Goal: Communication & Community: Answer question/provide support

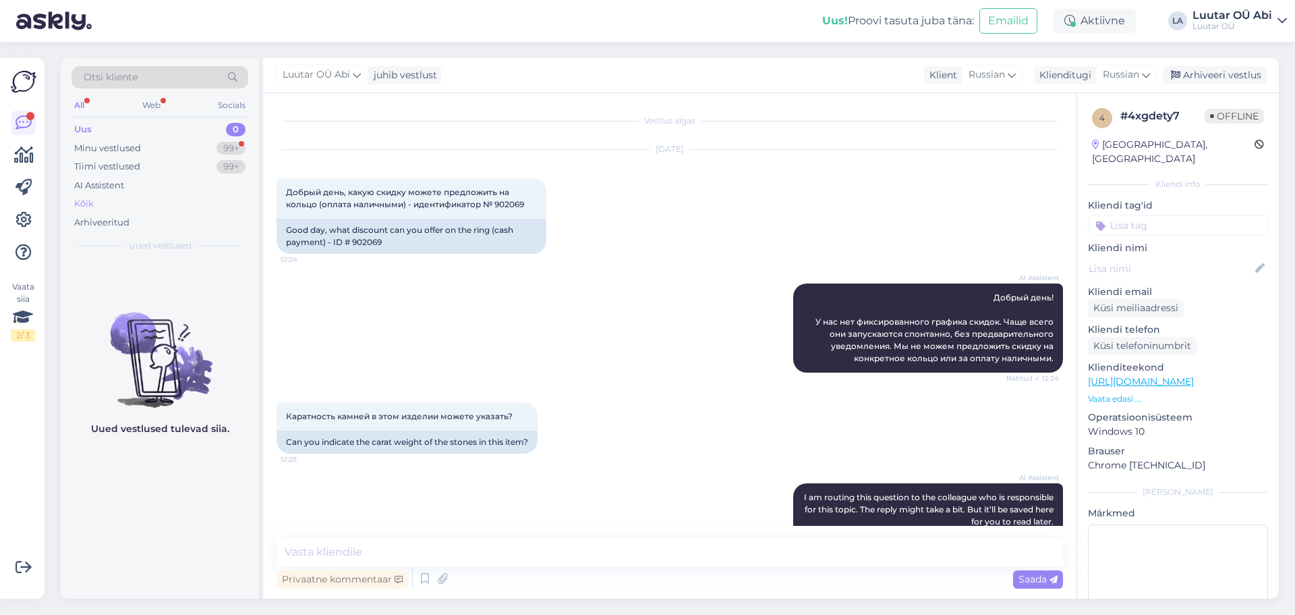
scroll to position [339, 0]
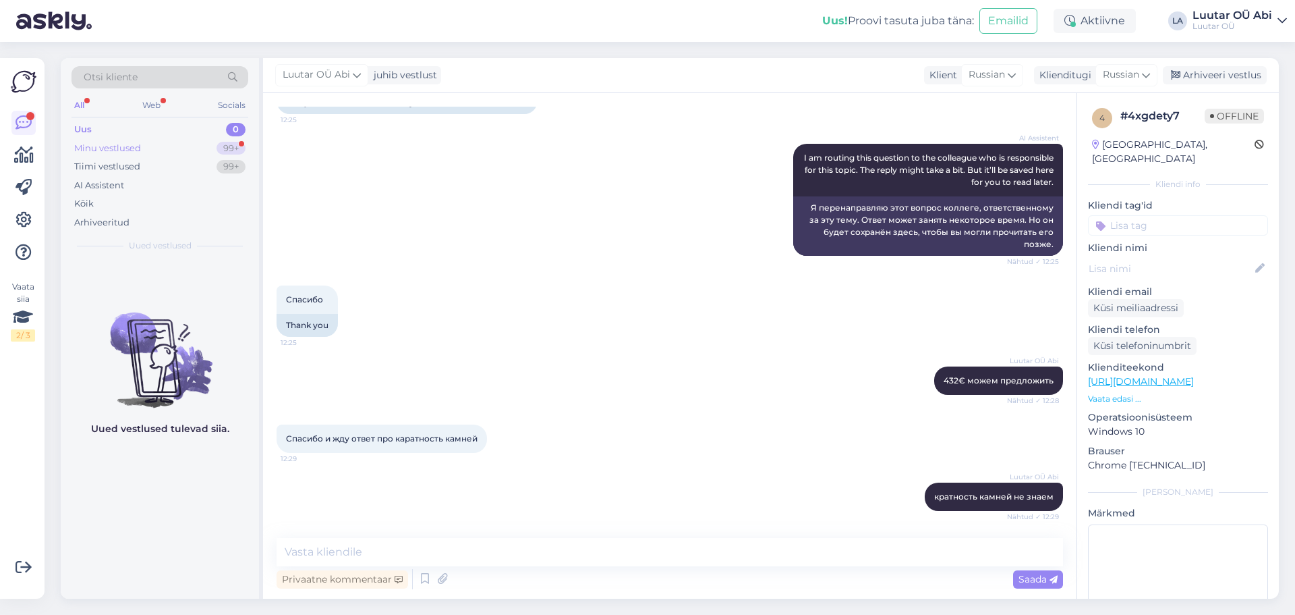
click at [212, 148] on div "Minu vestlused 99+" at bounding box center [160, 148] width 177 height 19
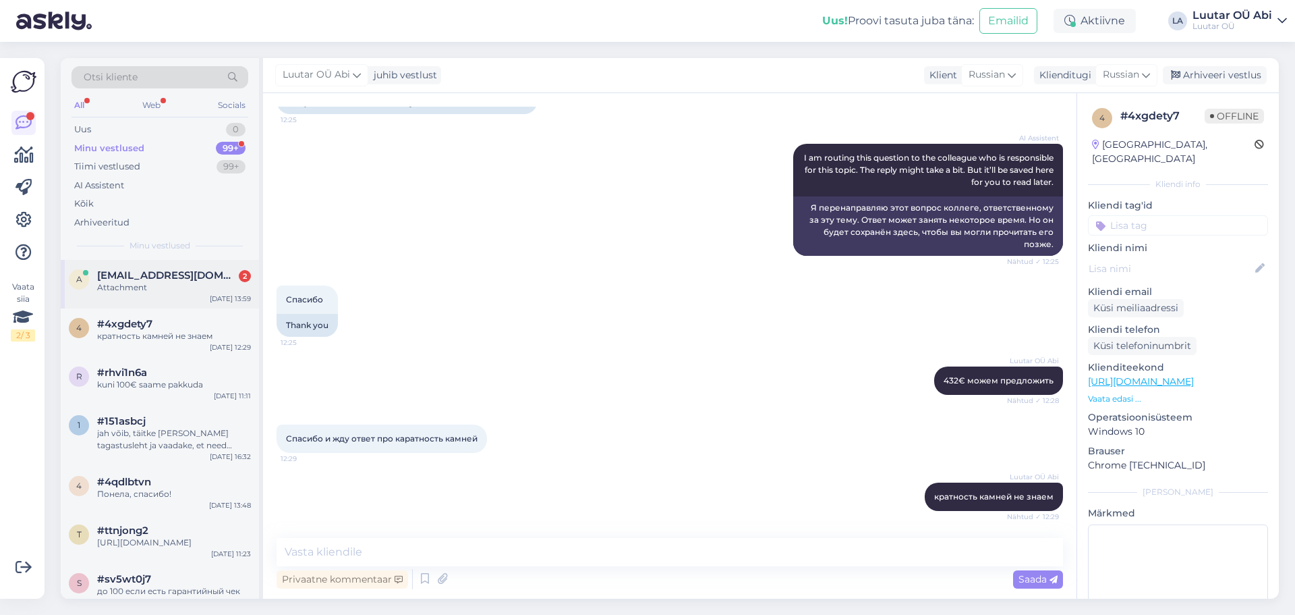
click at [233, 277] on span "[EMAIL_ADDRESS][DOMAIN_NAME]" at bounding box center [167, 275] width 140 height 12
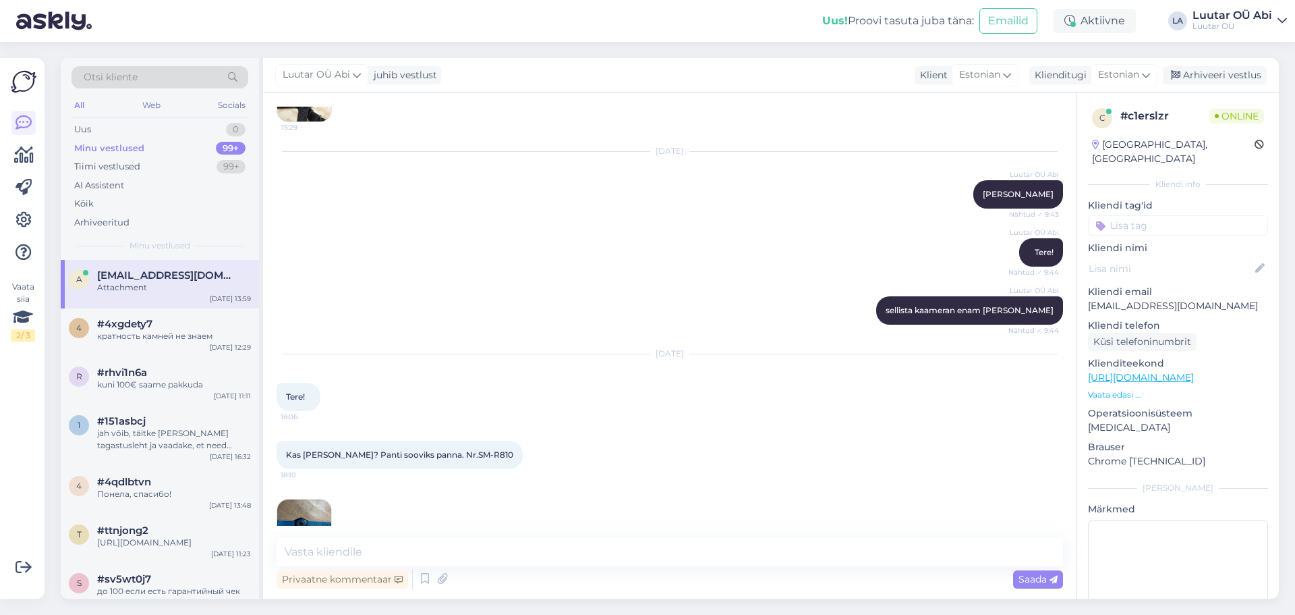
scroll to position [6070, 0]
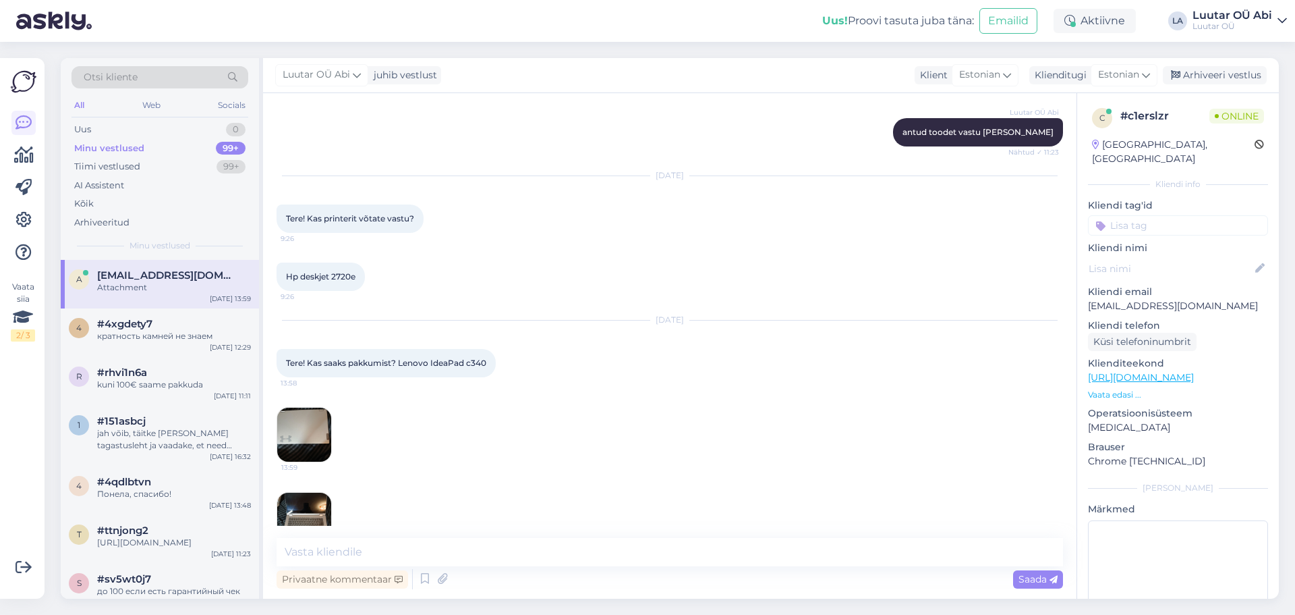
click at [304, 492] on img at bounding box center [304, 519] width 54 height 54
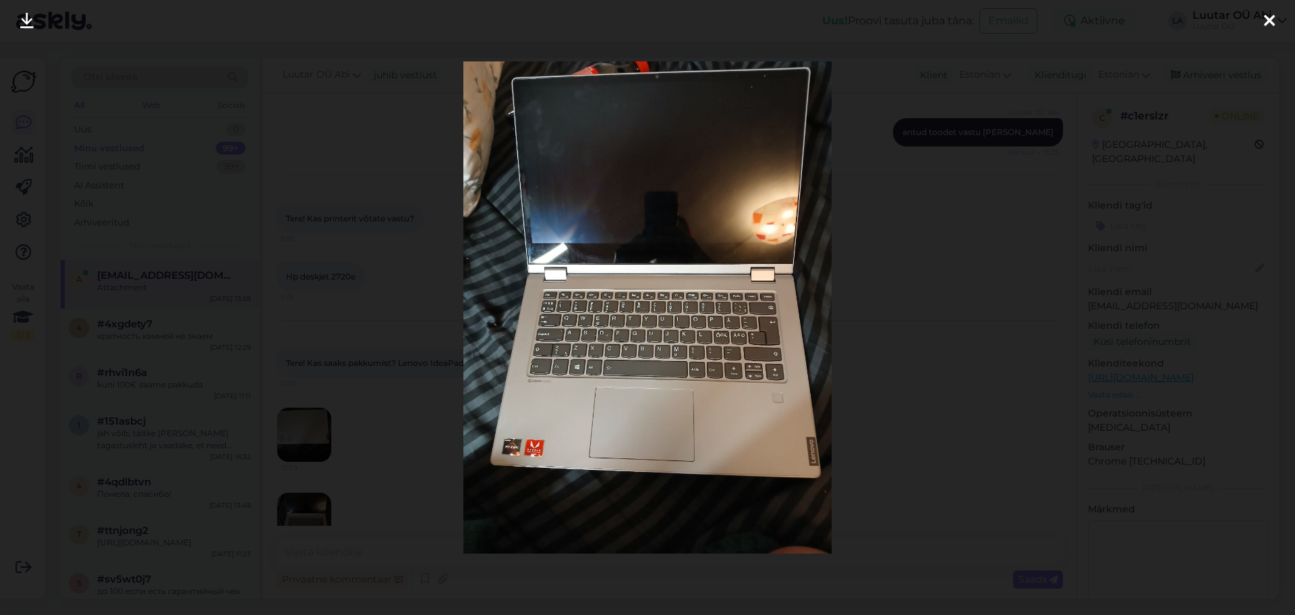
click at [399, 444] on div at bounding box center [647, 307] width 1295 height 615
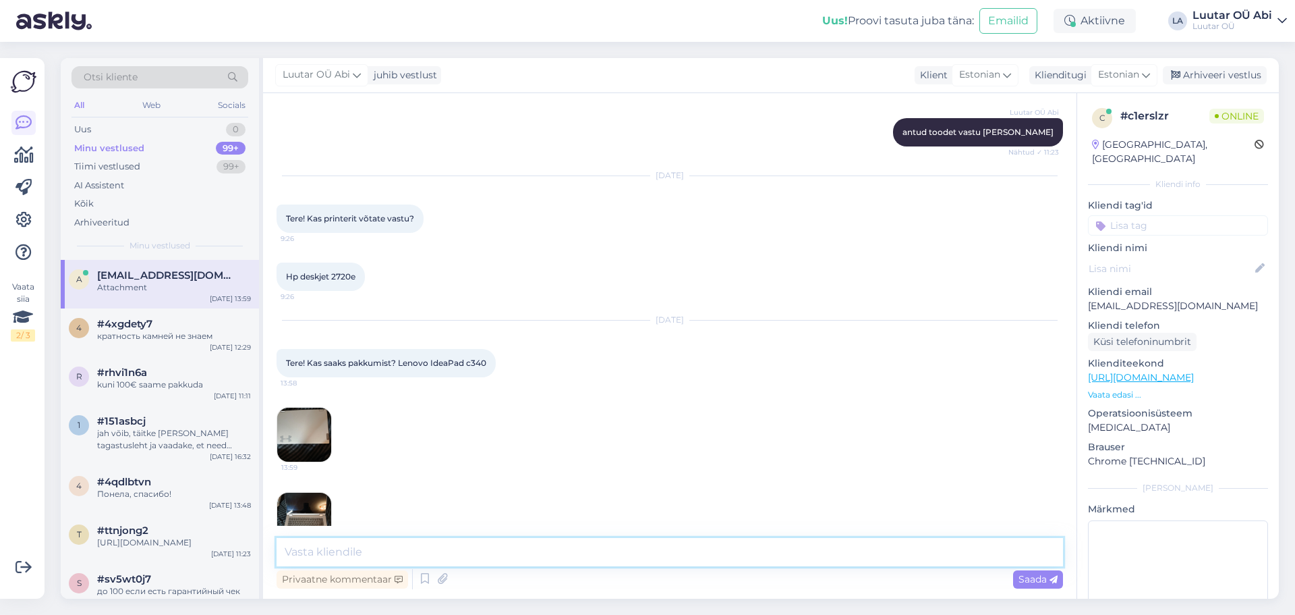
click at [391, 559] on textarea at bounding box center [670, 552] width 787 height 28
type textarea "Tere!"
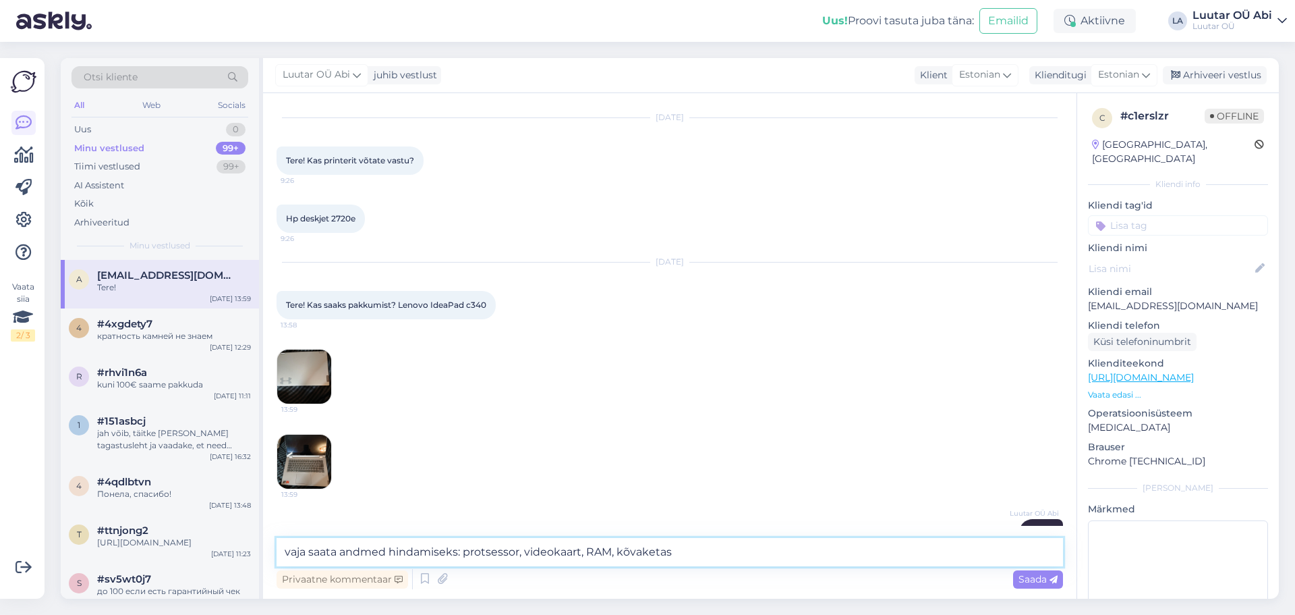
type textarea "vaja saata andmed hindamiseks: protsessor, videokaart, RAM, kõvaketas"
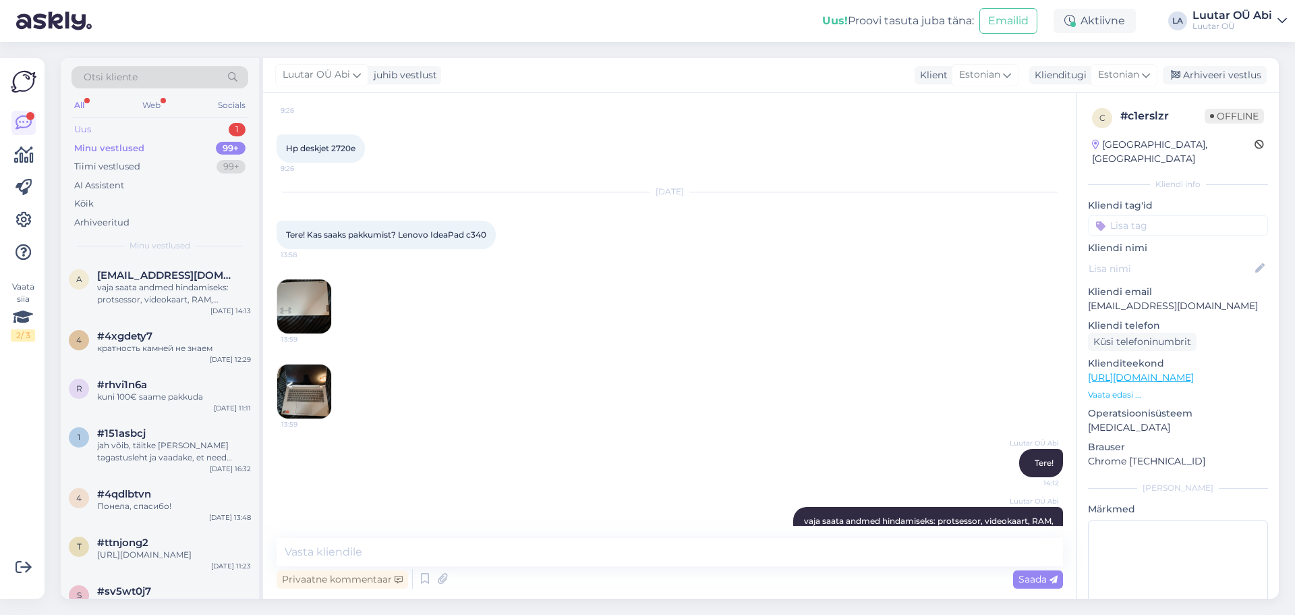
click at [201, 125] on div "Uus 1" at bounding box center [160, 129] width 177 height 19
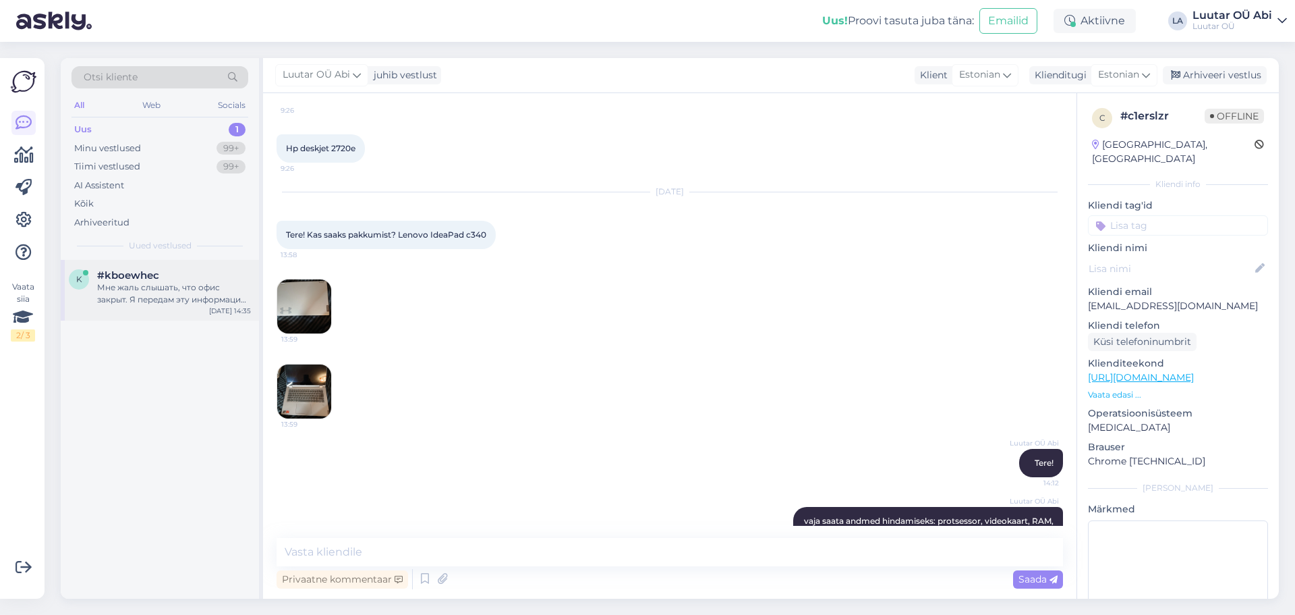
click at [143, 289] on div "Мне жаль слышать, что офис закрыт. Я передам эту информацию коллеге, чтобы он м…" at bounding box center [174, 293] width 154 height 24
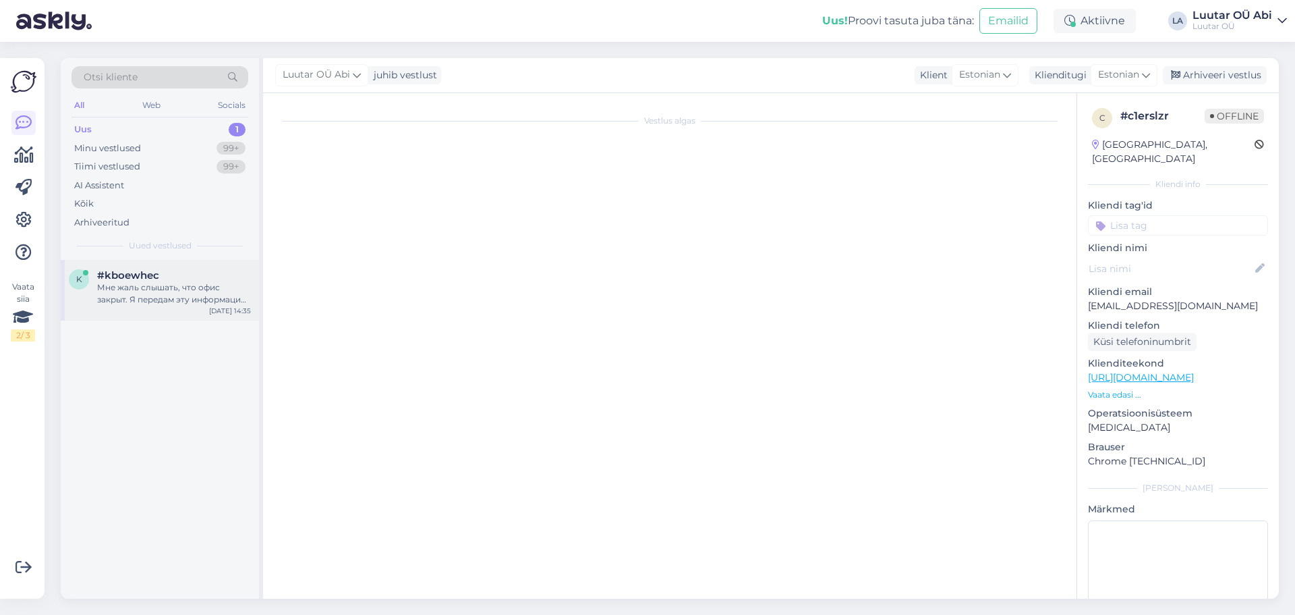
scroll to position [190, 0]
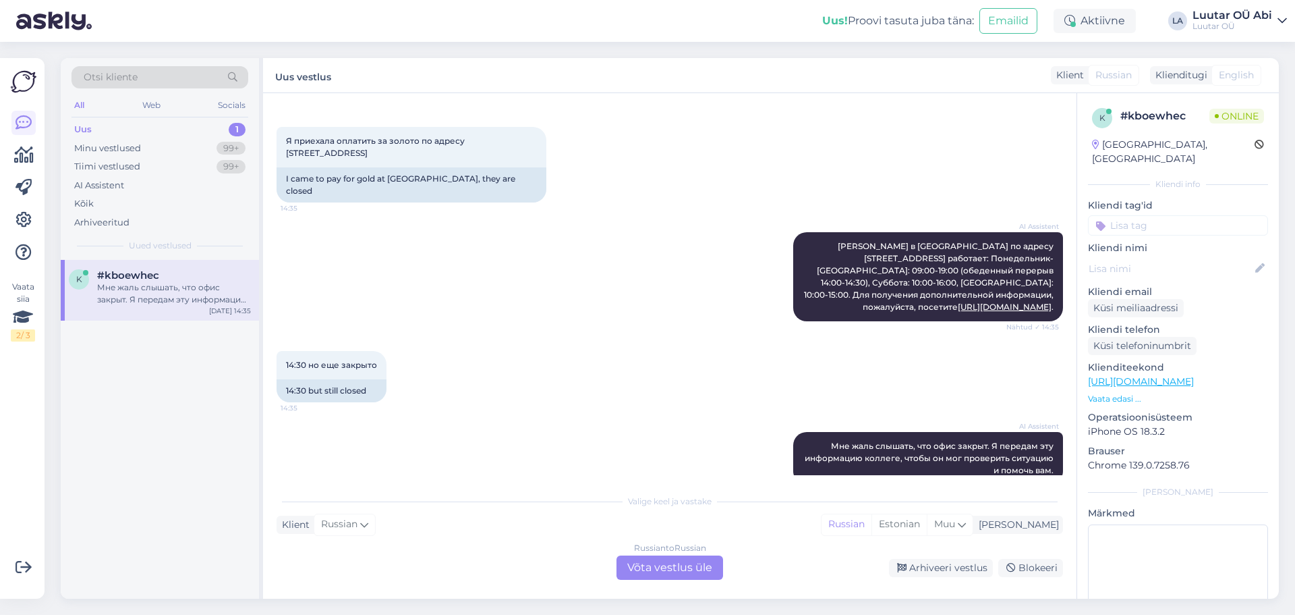
click at [693, 571] on div "Russian to Russian Võta vestlus üle" at bounding box center [670, 567] width 107 height 24
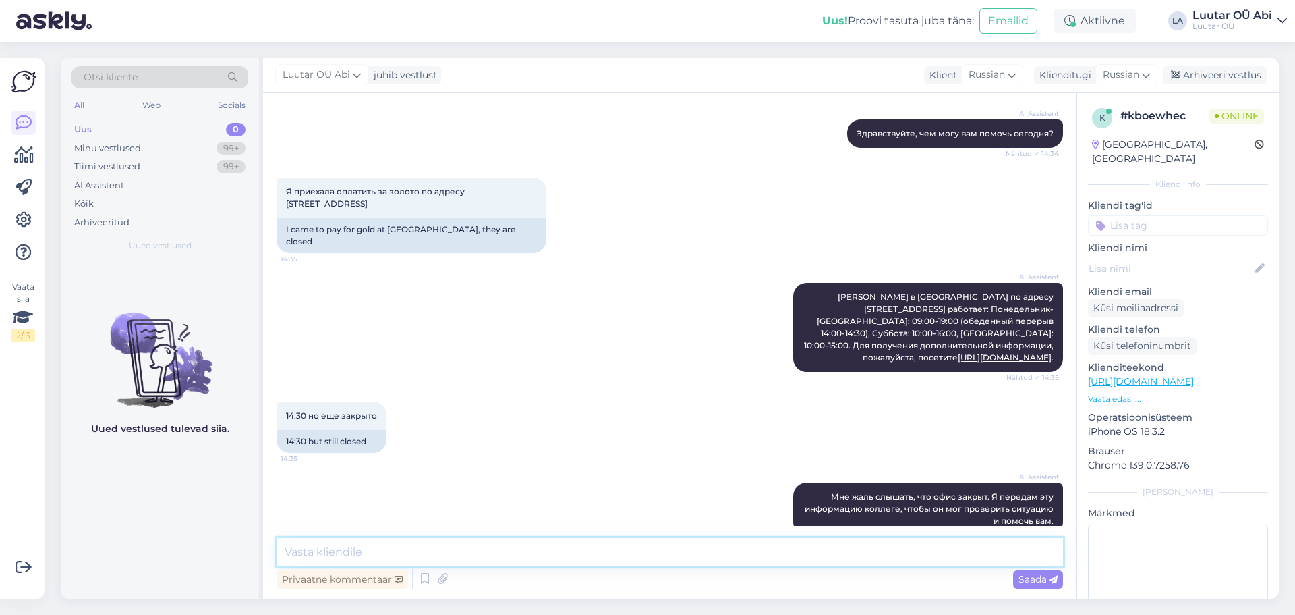
click at [550, 543] on textarea at bounding box center [670, 552] width 787 height 28
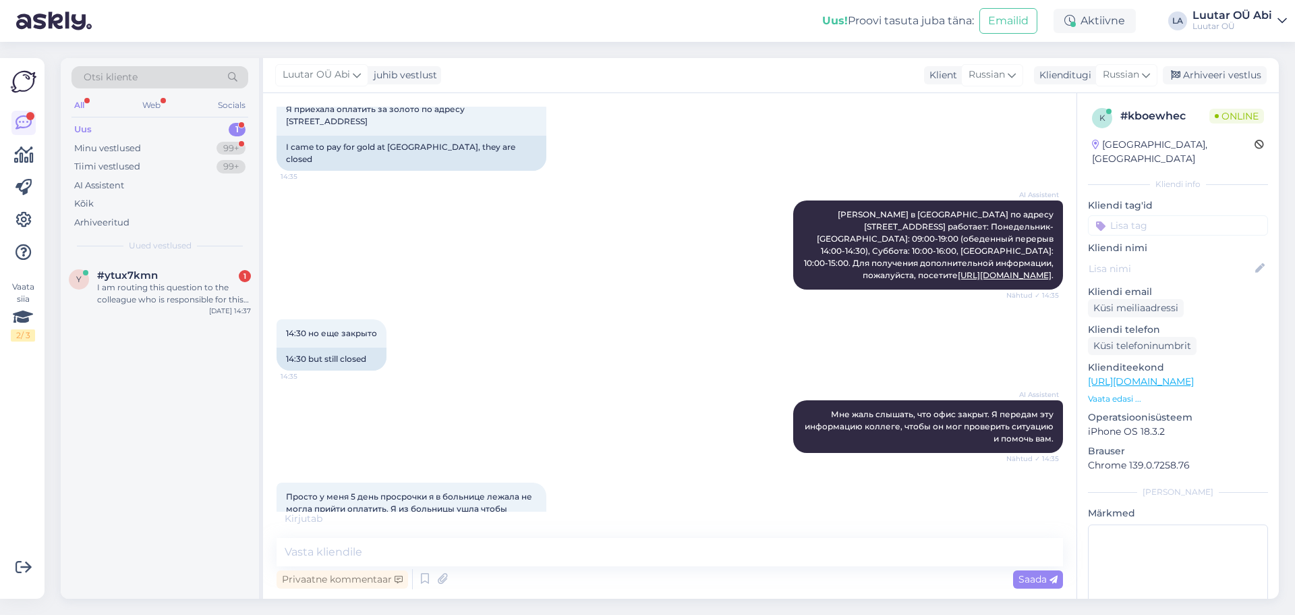
click at [518, 385] on div "AI Assistent Мне жаль слышать, что офис закрыт. Я передам эту информацию коллег…" at bounding box center [670, 426] width 787 height 82
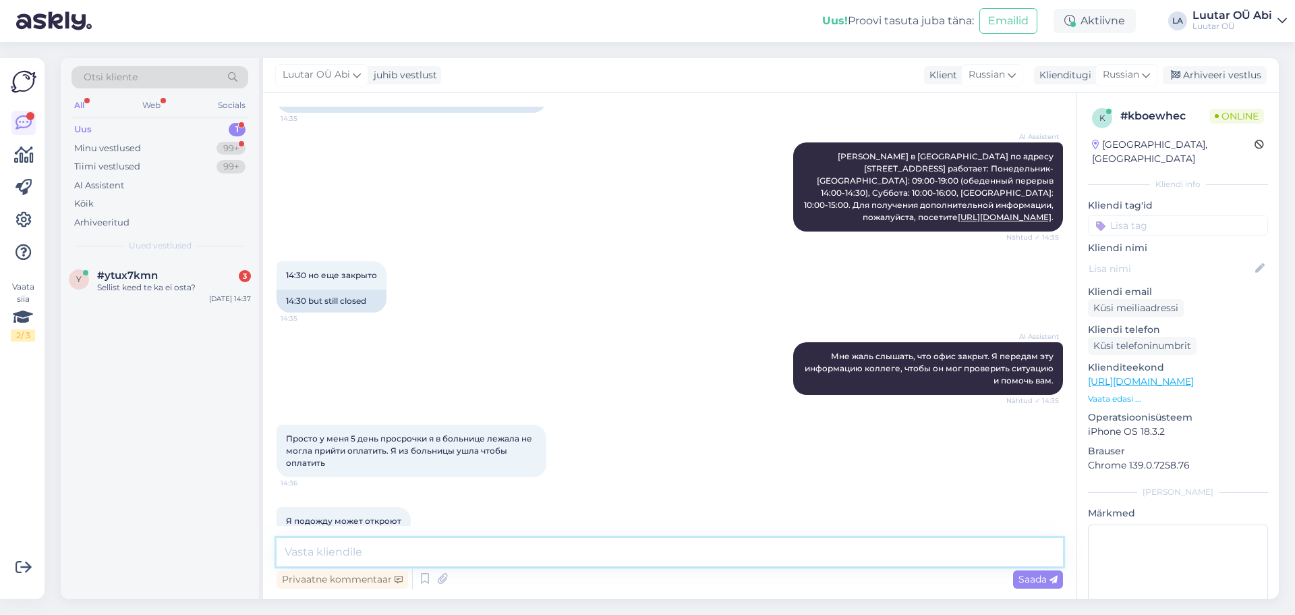
click at [407, 550] on textarea at bounding box center [670, 552] width 787 height 28
type textarea "они в 14:45 откроют"
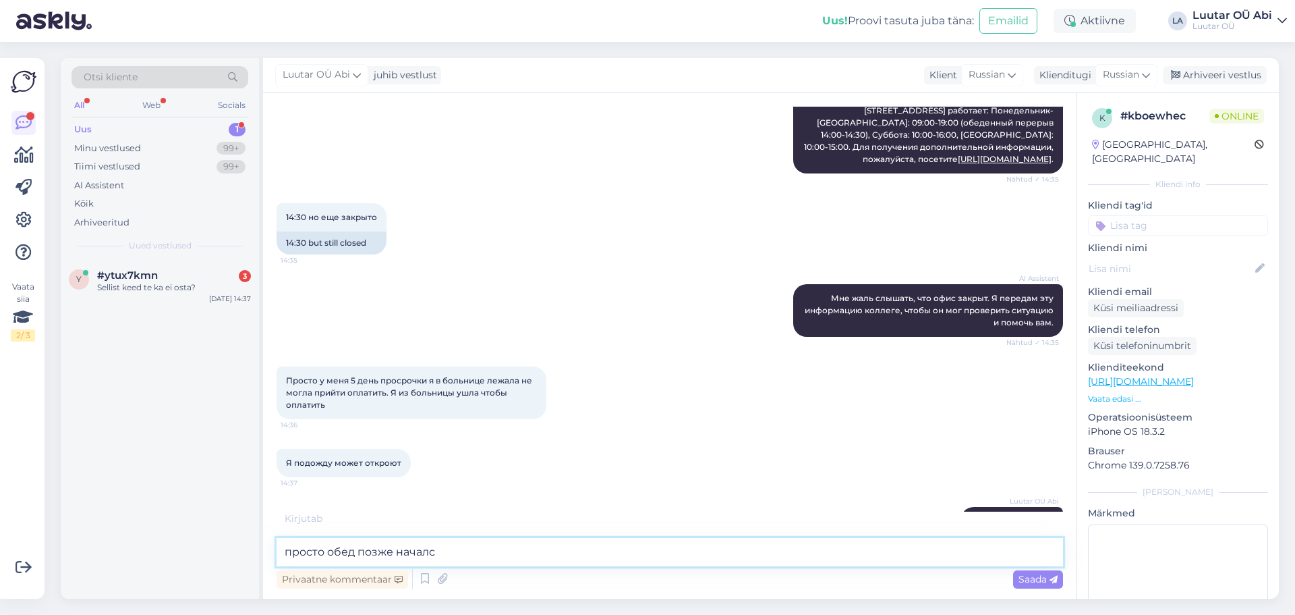
scroll to position [396, 0]
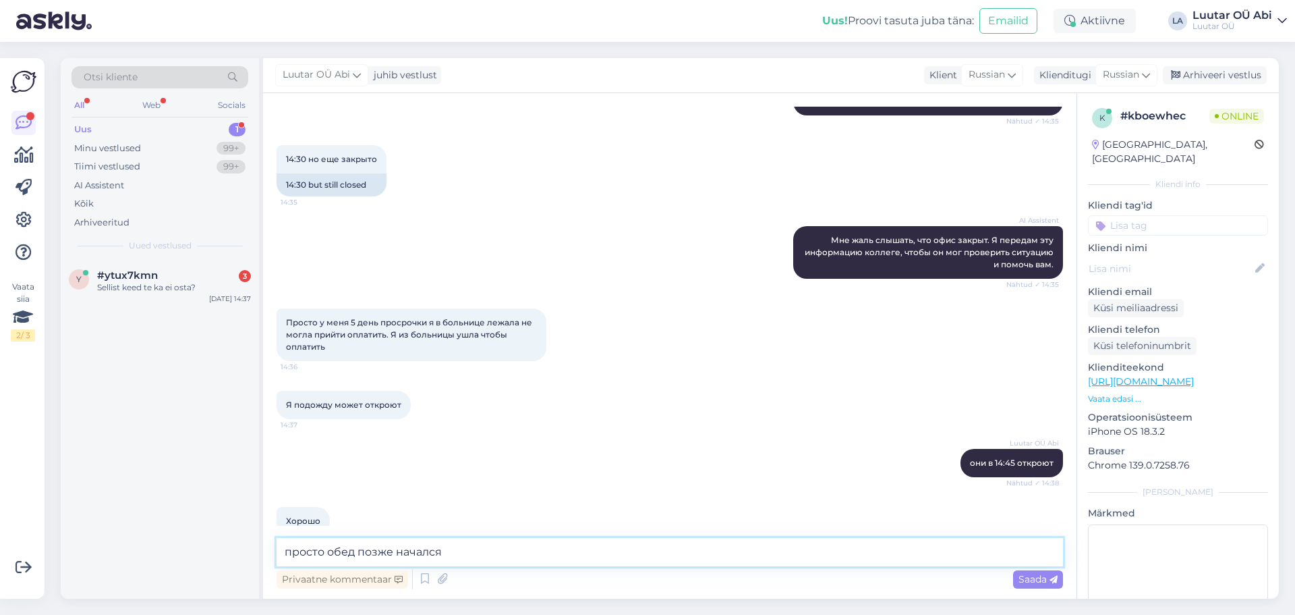
type textarea "просто обед позже начался"
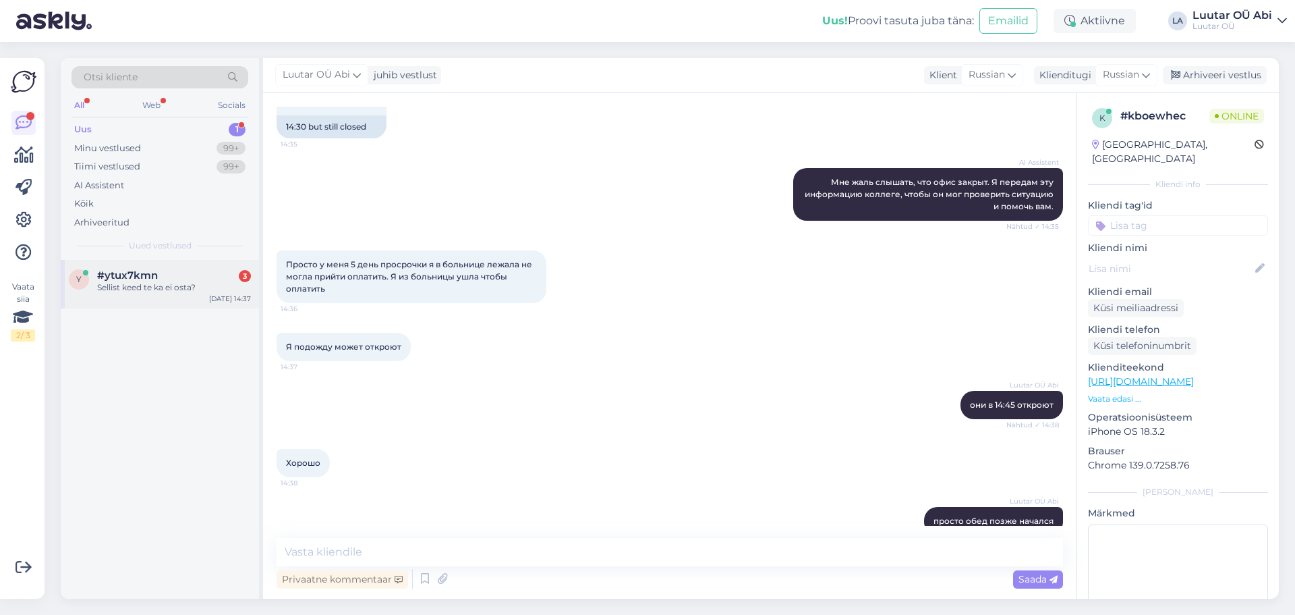
click at [156, 272] on span "#ytux7kmn" at bounding box center [127, 275] width 61 height 12
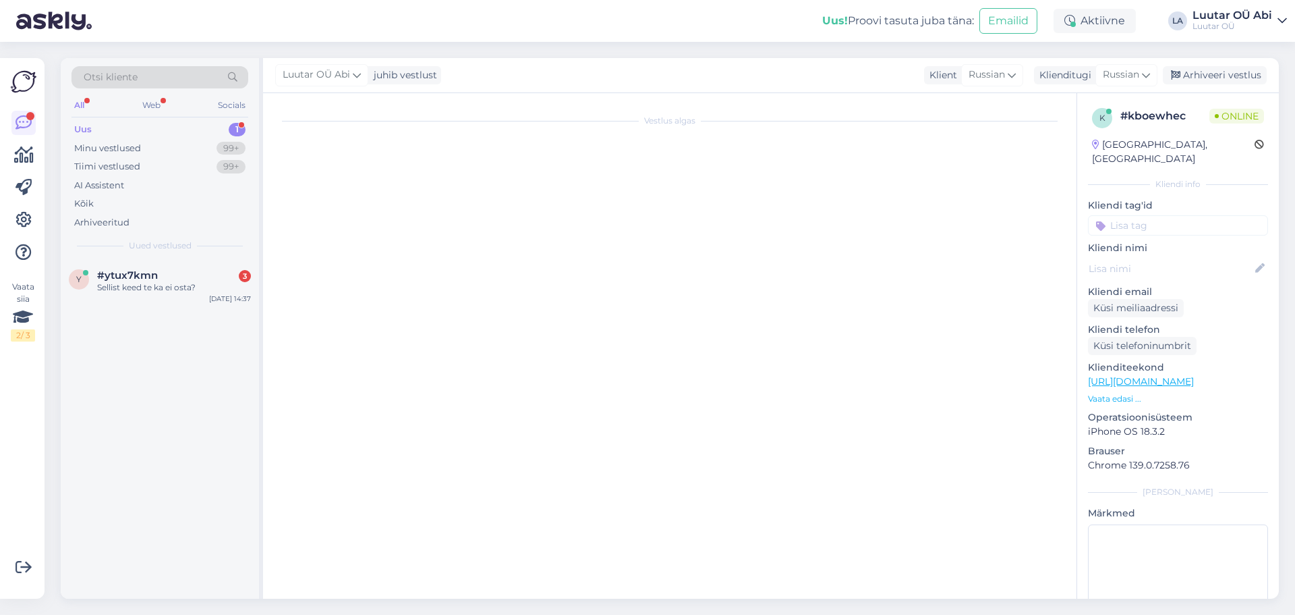
scroll to position [1278, 0]
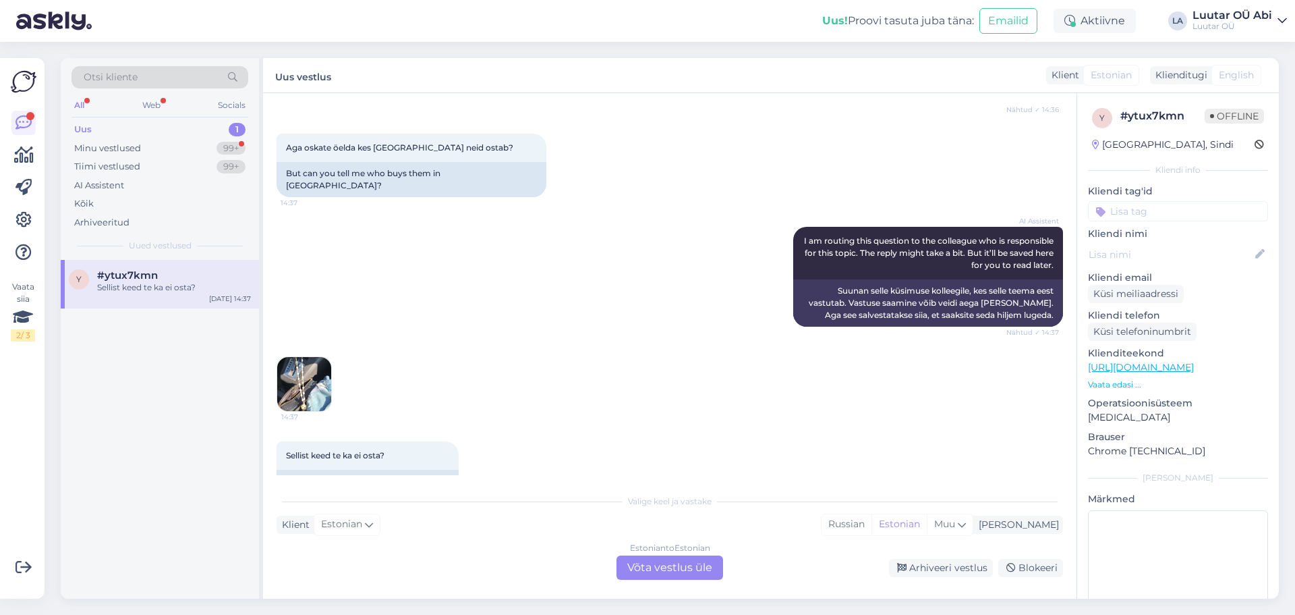
click at [481, 311] on div "AI Assistent I am routing this question to the colleague who is responsible for…" at bounding box center [670, 277] width 787 height 130
click at [229, 144] on div "99+" at bounding box center [231, 148] width 29 height 13
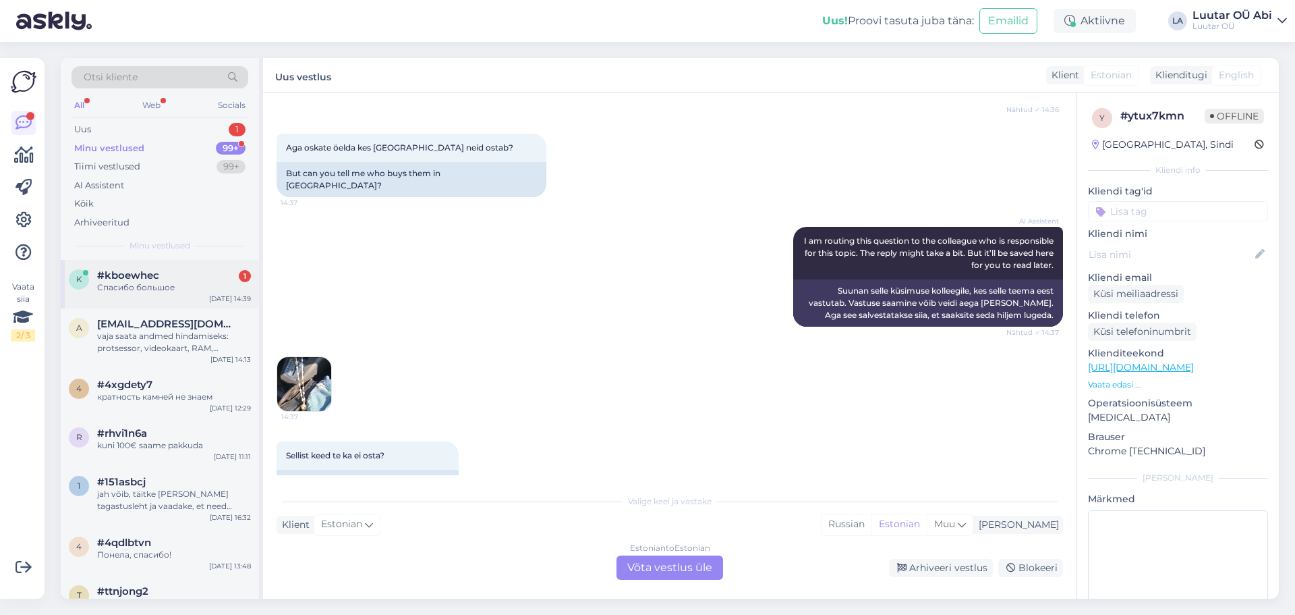
click at [201, 277] on div "#kboewhec 1" at bounding box center [174, 275] width 154 height 12
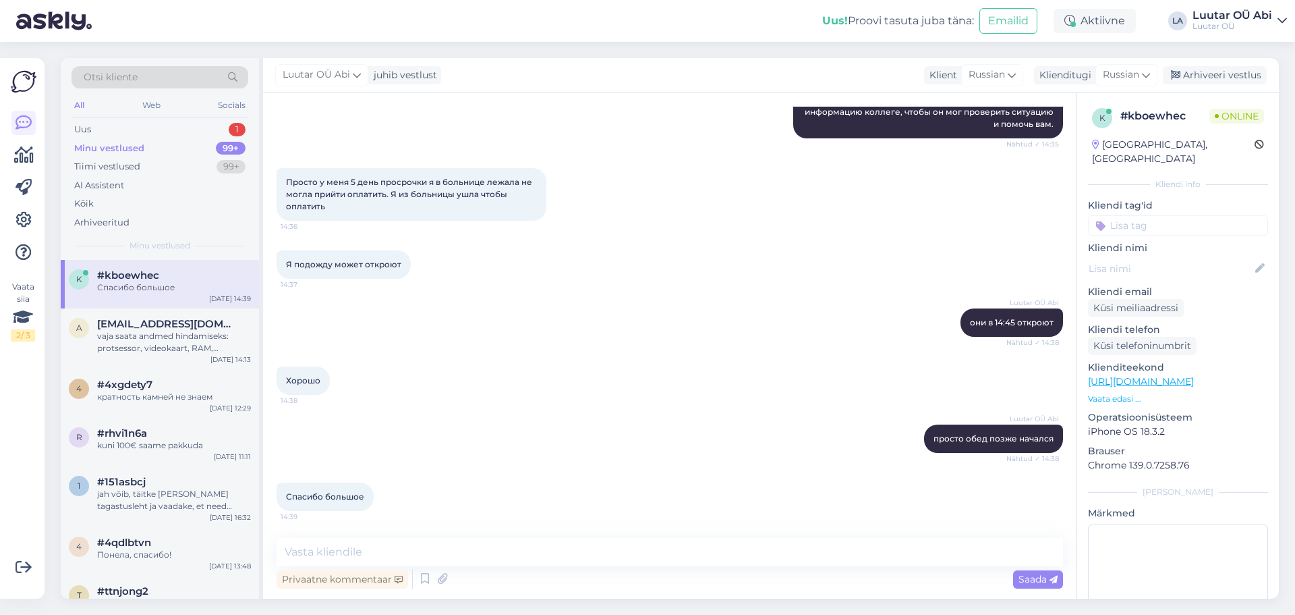
scroll to position [512, 0]
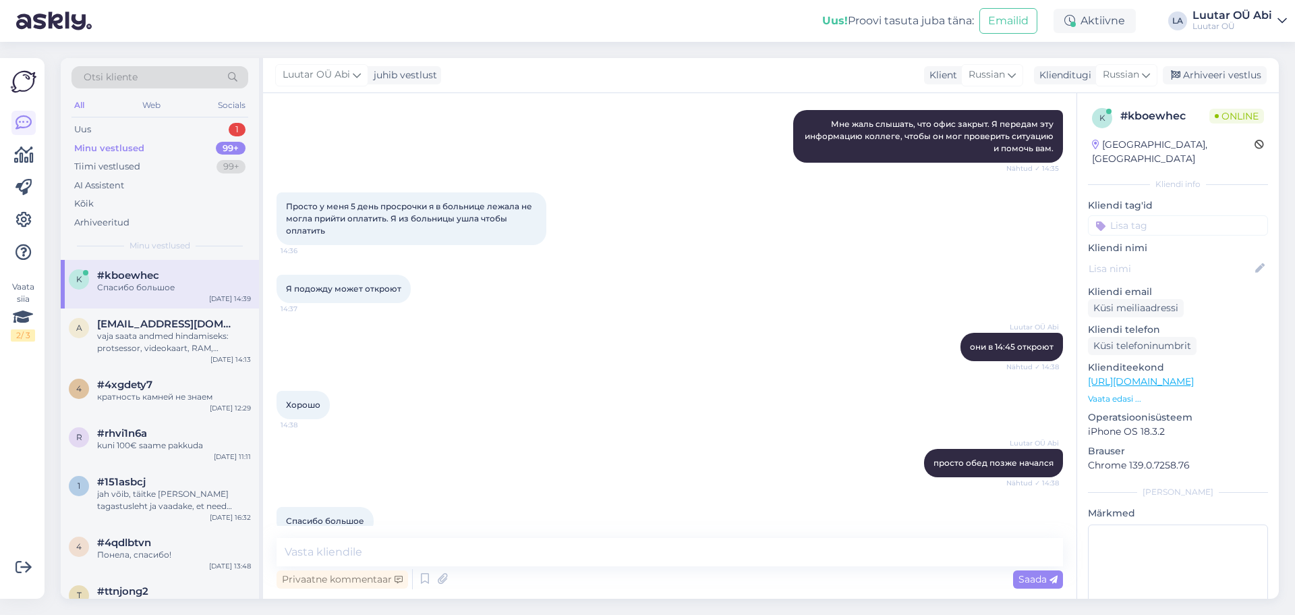
click at [532, 376] on div "Хорошо 14:38" at bounding box center [670, 405] width 787 height 58
click at [202, 127] on div "Uus 1" at bounding box center [160, 129] width 177 height 19
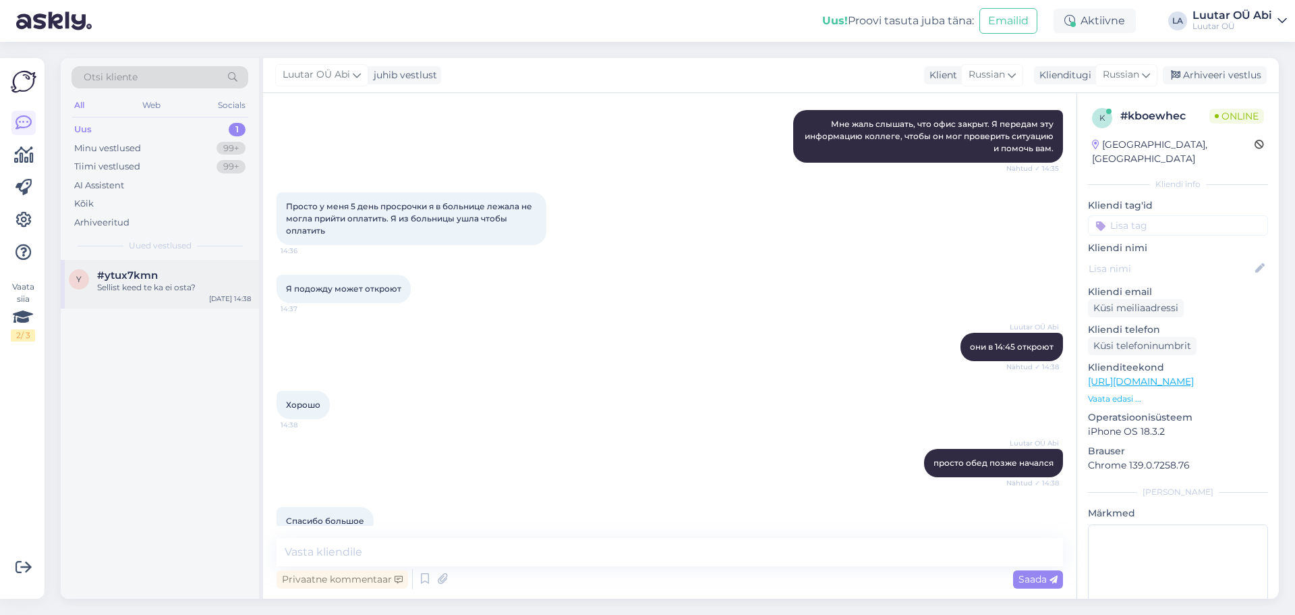
click at [185, 268] on div "y #ytux7kmn Sellist keed te ka ei osta? [DATE] 14:38" at bounding box center [160, 284] width 198 height 49
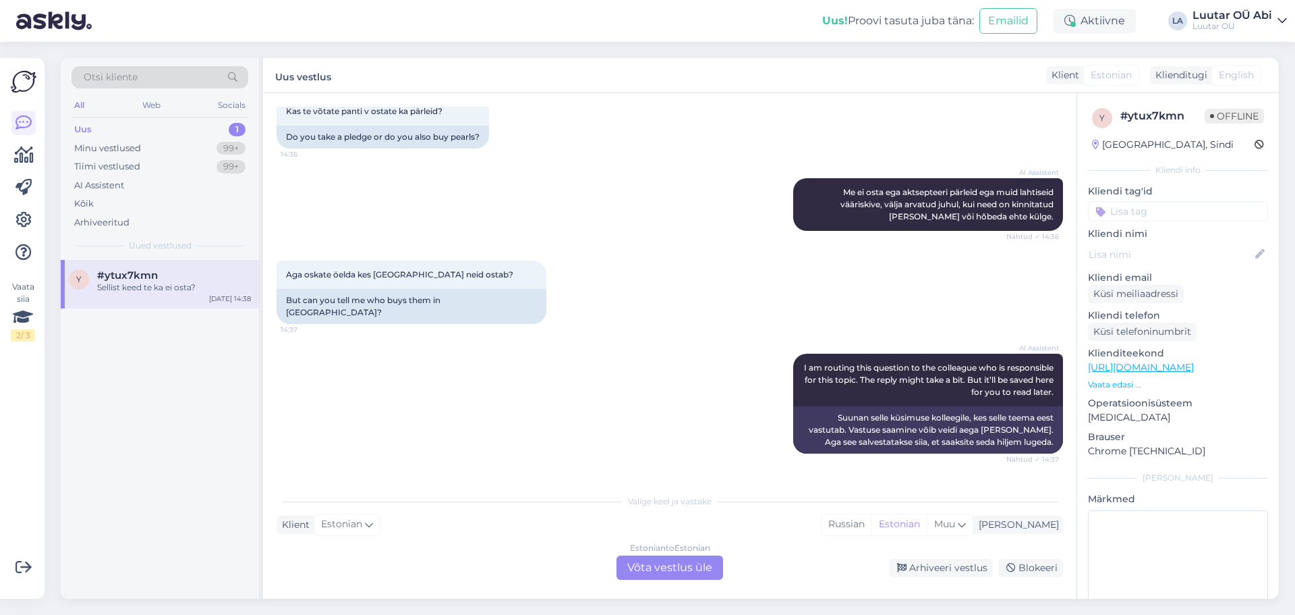
scroll to position [1286, 0]
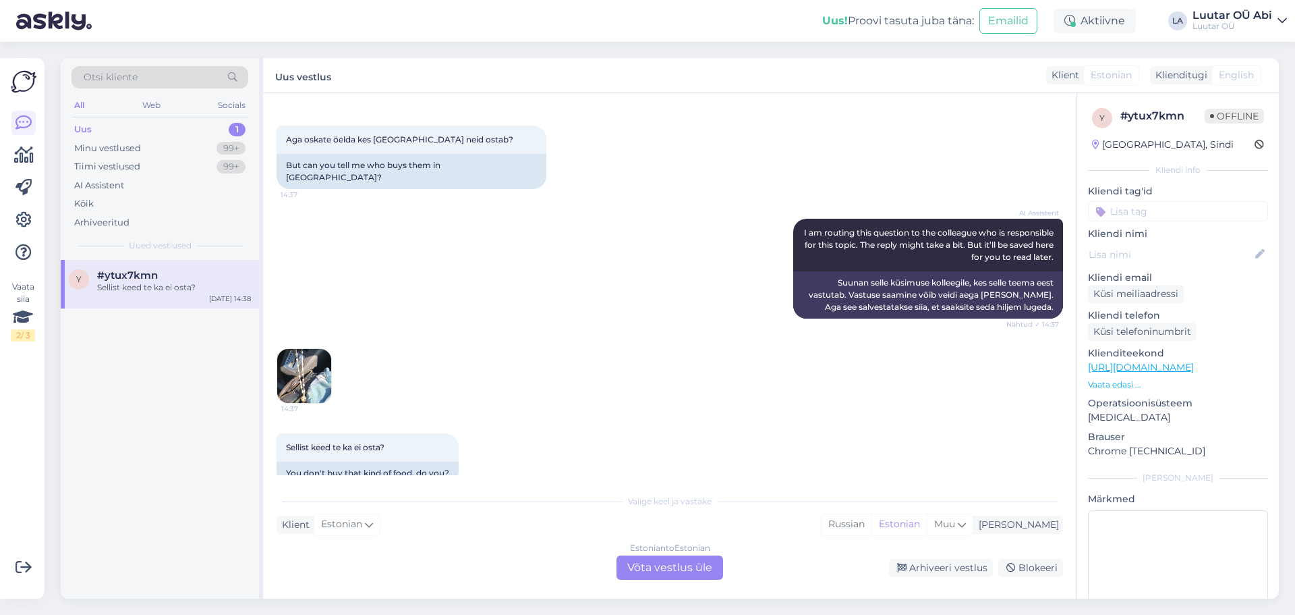
click at [312, 349] on img at bounding box center [304, 376] width 54 height 54
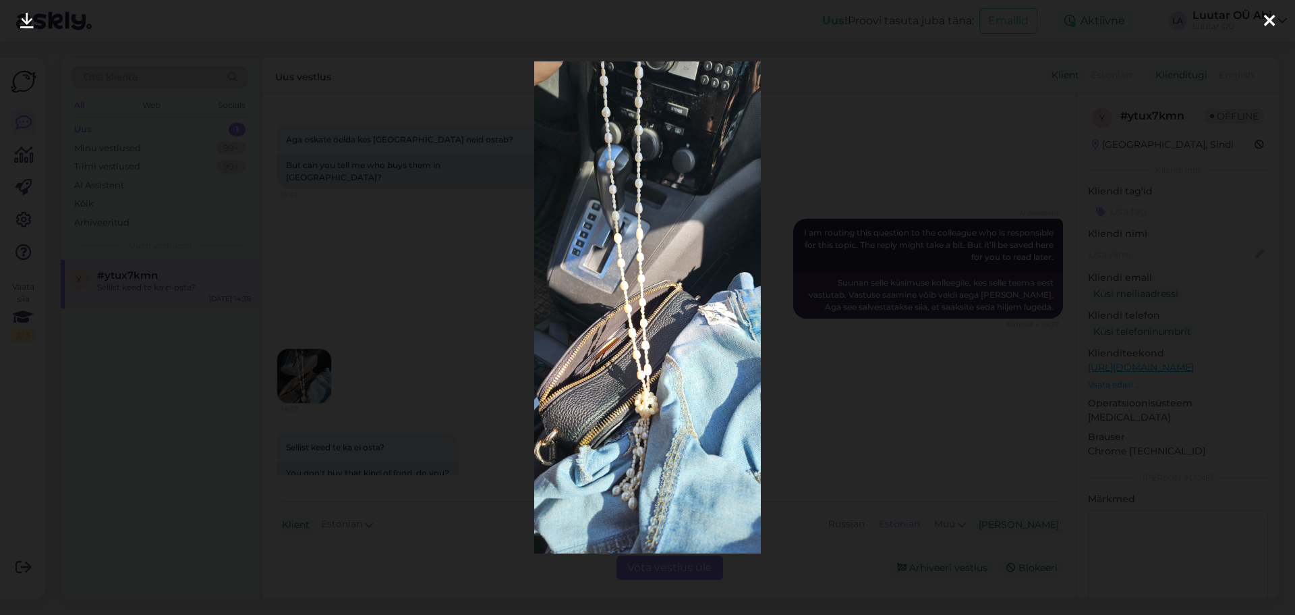
click at [353, 223] on div at bounding box center [647, 307] width 1295 height 615
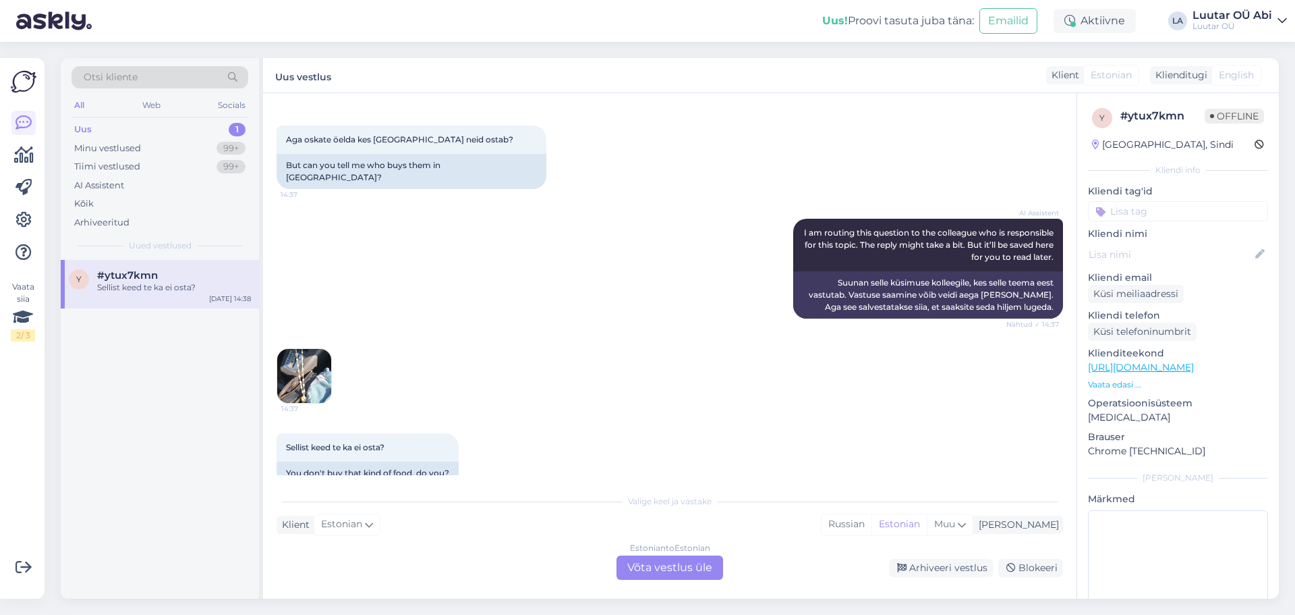
click at [654, 559] on div "Estonian to Estonian Võta vestlus üle" at bounding box center [670, 567] width 107 height 24
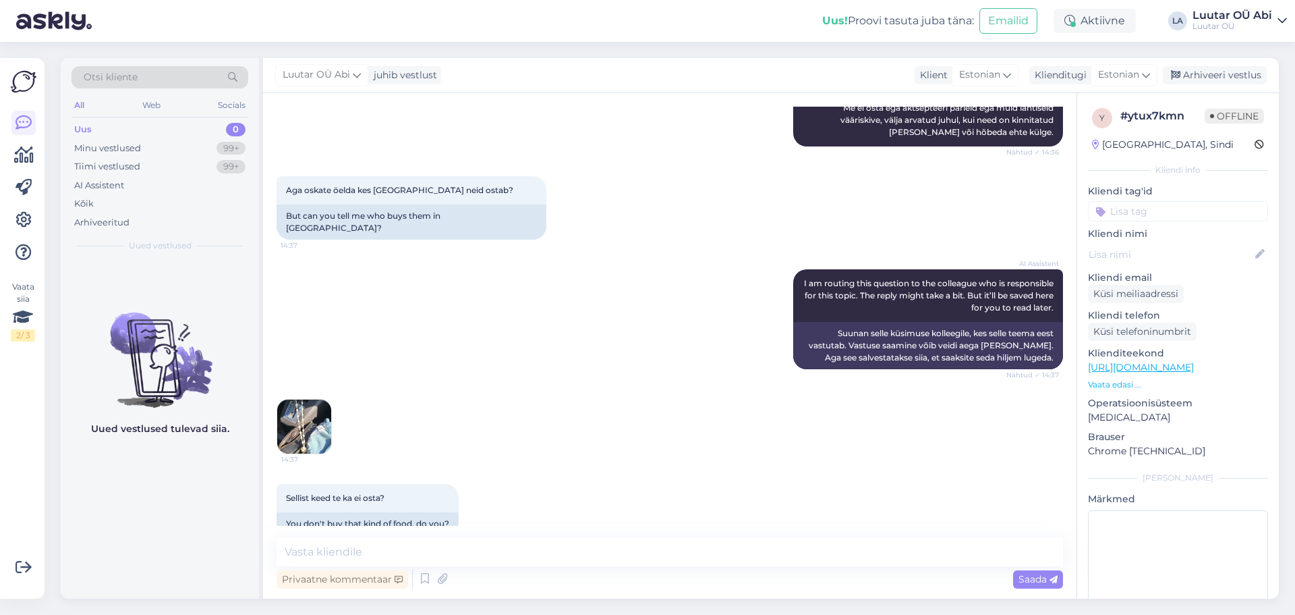
click at [613, 537] on div "Vestlus algas [DATE] Tere päevast! 13:54 Kui palju saaks kui ma tooksin šveitsi…" at bounding box center [669, 345] width 813 height 505
click at [501, 546] on textarea at bounding box center [670, 552] width 787 height 28
type textarea "[PERSON_NAME]"
type textarea "Tere!"
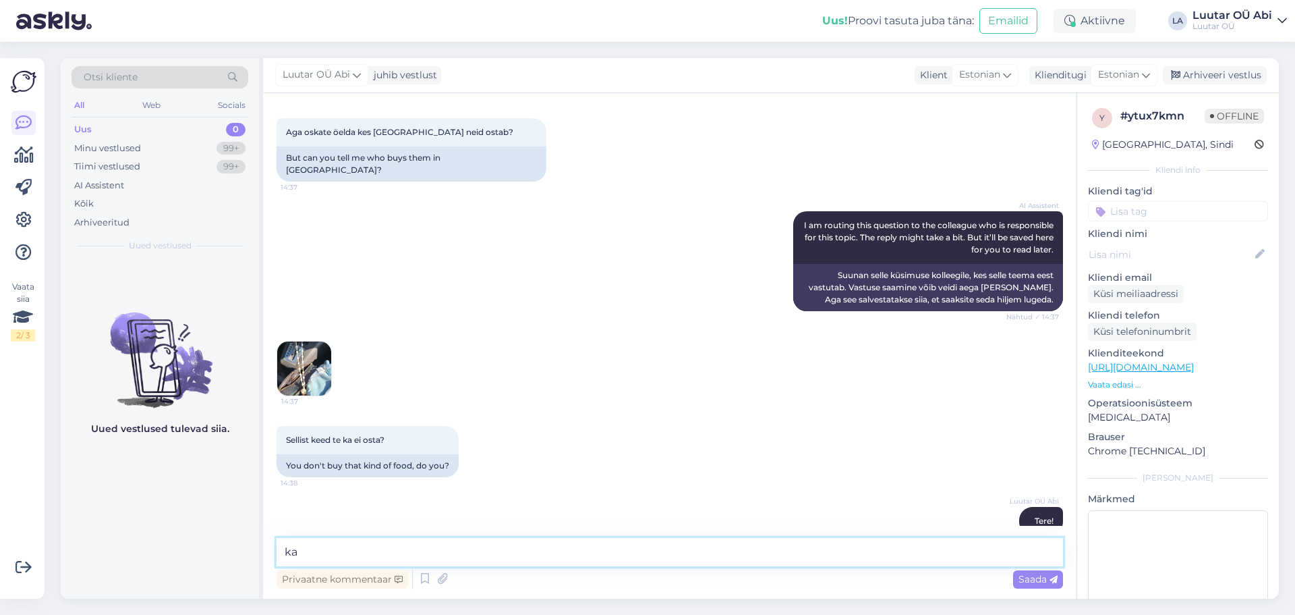
type textarea "k"
type textarea "ei osta"
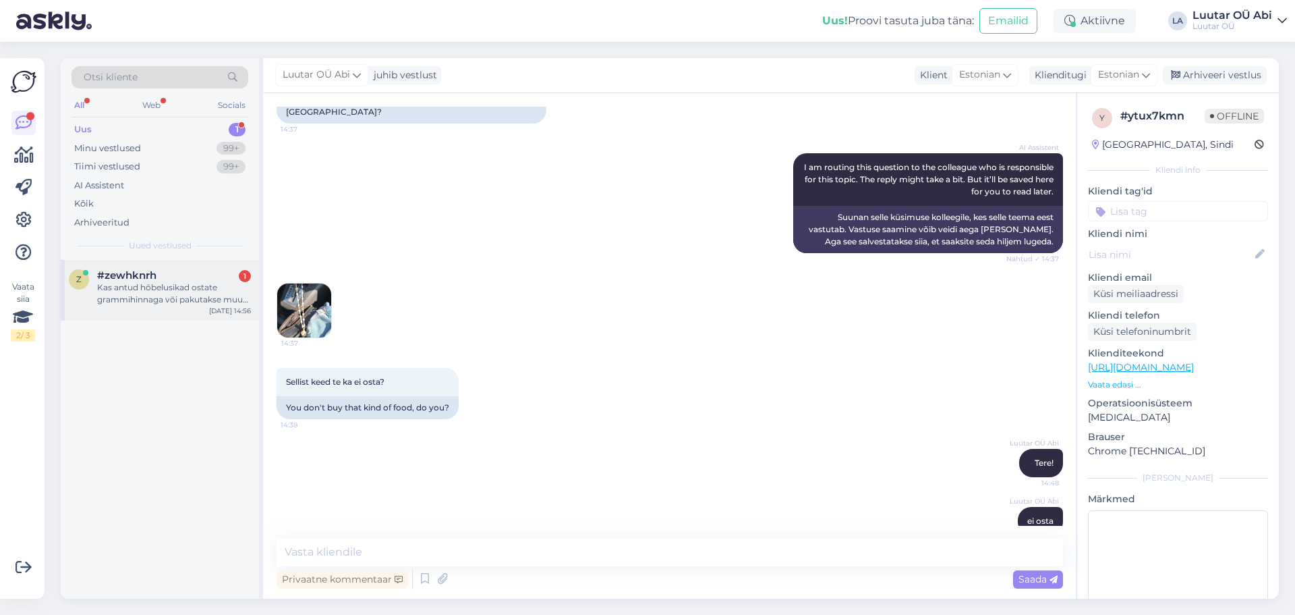
click at [208, 292] on div "Kas antud hõbelusikad ostate grammihinnaga või pakutakse muud [PERSON_NAME]" at bounding box center [174, 293] width 154 height 24
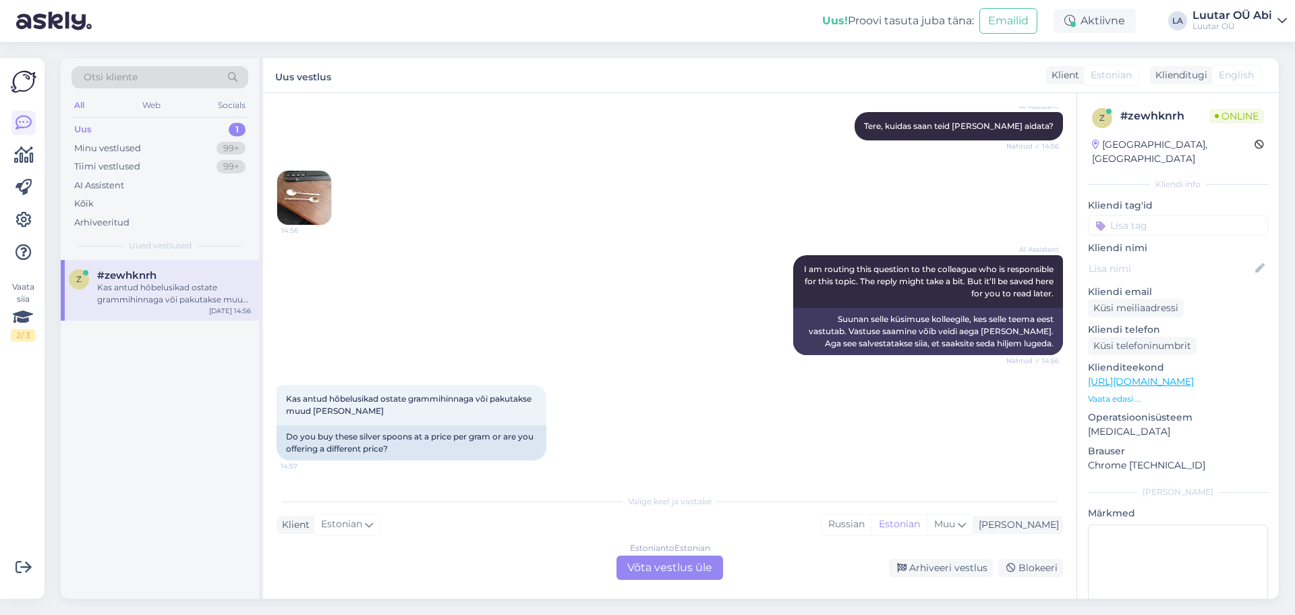
click at [685, 248] on div "AI Assistent I am routing this question to the colleague who is responsible for…" at bounding box center [670, 305] width 787 height 130
click at [316, 192] on img at bounding box center [304, 198] width 54 height 54
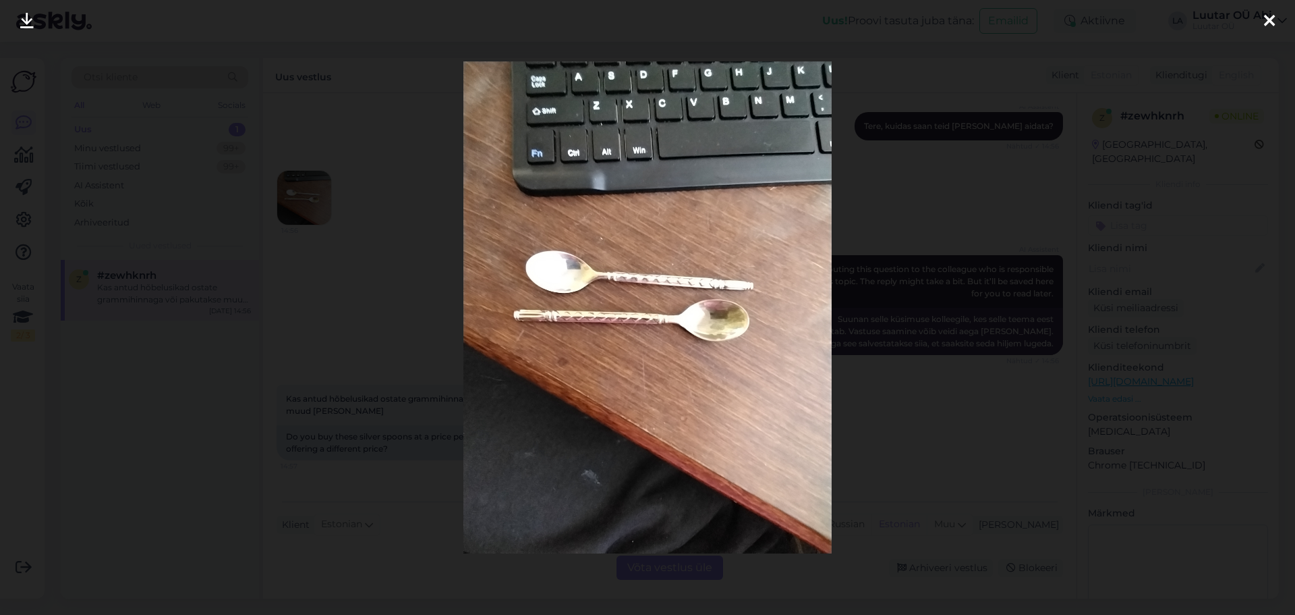
click at [397, 203] on div at bounding box center [647, 307] width 1295 height 615
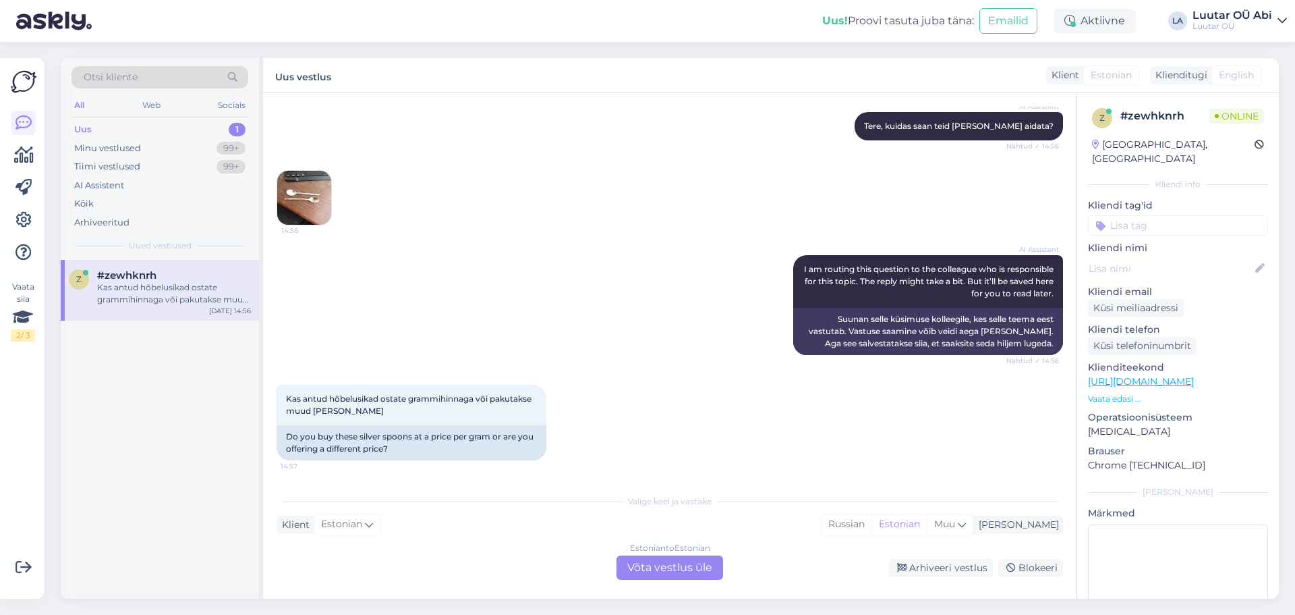
click at [177, 129] on div "Uus 1" at bounding box center [160, 129] width 177 height 19
click at [695, 567] on div "Estonian to Estonian Võta vestlus üle" at bounding box center [670, 567] width 107 height 24
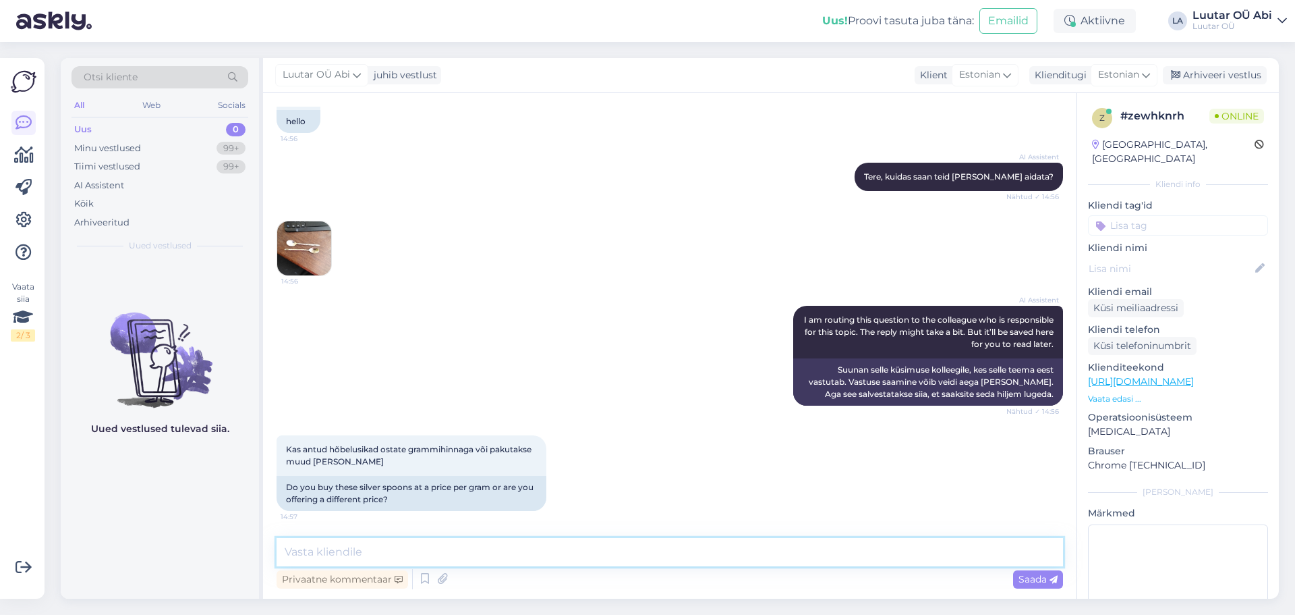
click at [650, 561] on textarea at bounding box center [670, 552] width 787 height 28
click at [558, 546] on textarea at bounding box center [670, 552] width 787 height 28
type textarea "lauahõbedal peab proov [PERSON_NAME]"
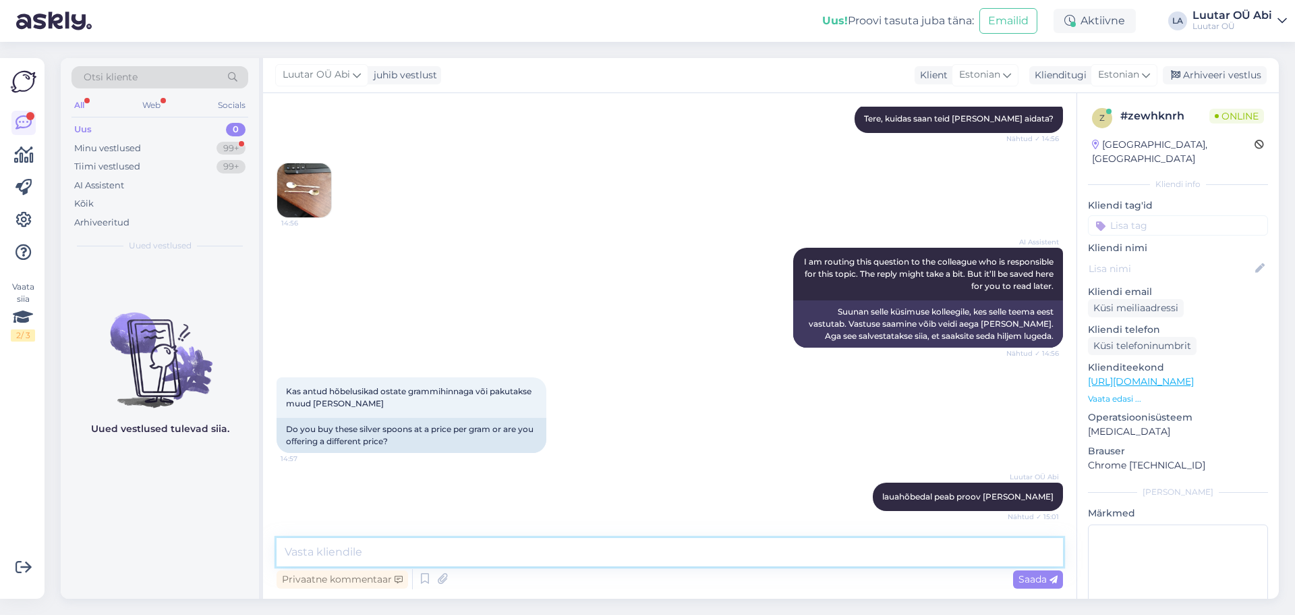
scroll to position [212, 0]
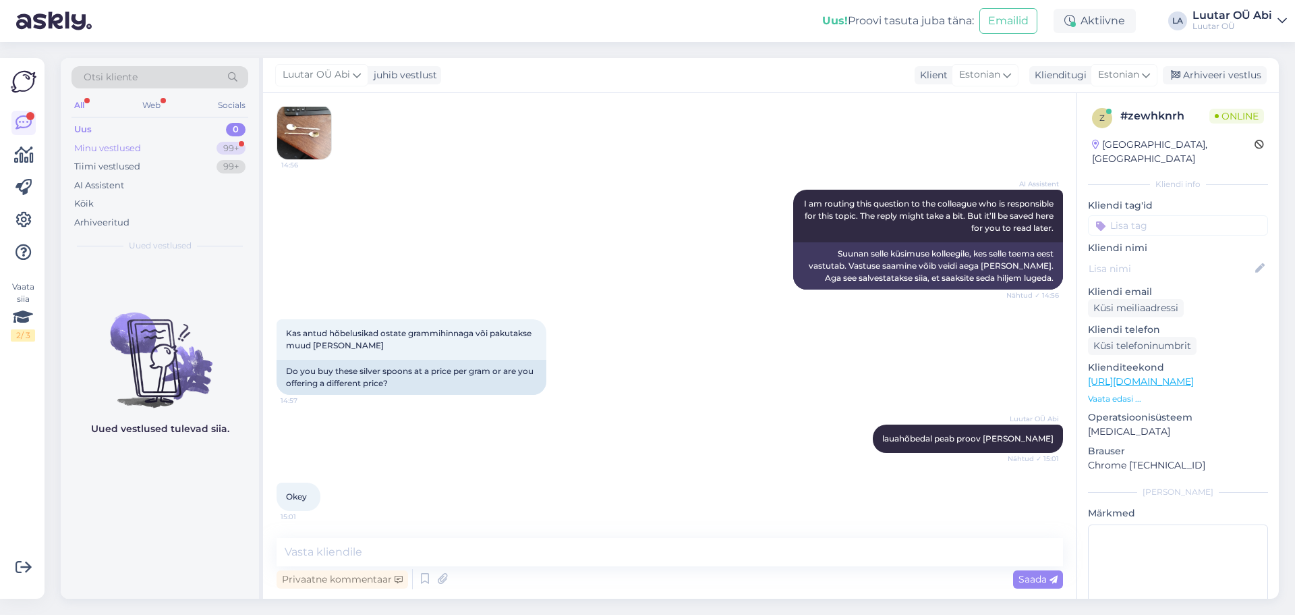
click at [201, 145] on div "Minu vestlused 99+" at bounding box center [160, 148] width 177 height 19
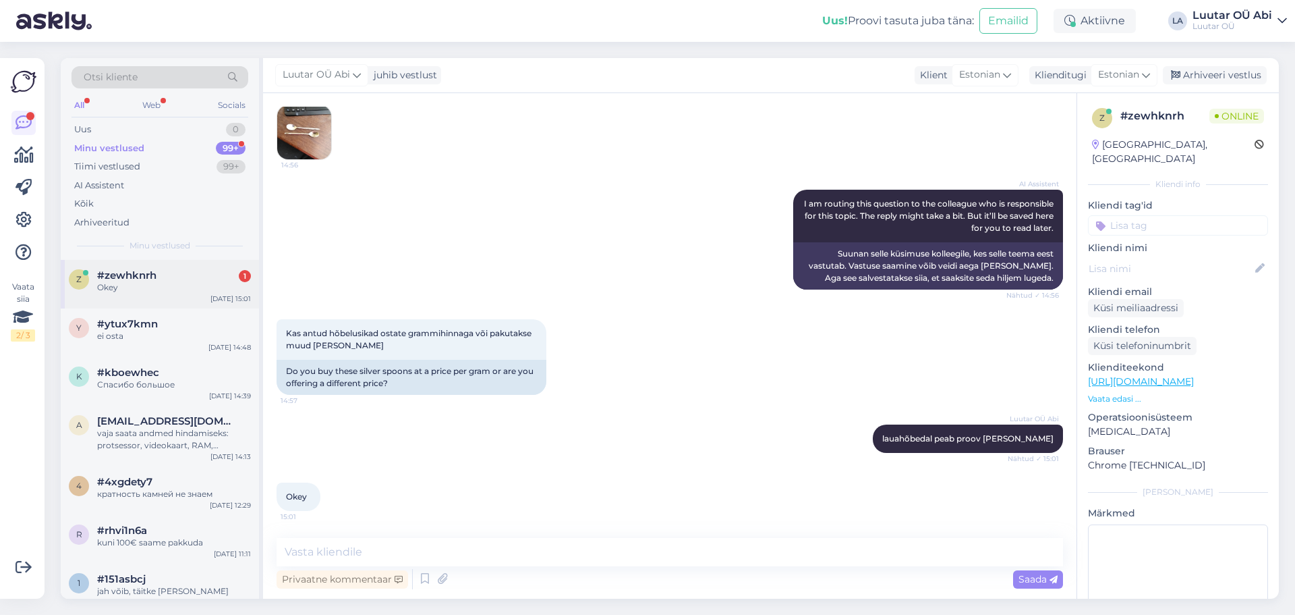
click at [208, 279] on div "#zewhknrh 1" at bounding box center [174, 275] width 154 height 12
click at [788, 471] on div "Okey 15:01" at bounding box center [670, 496] width 787 height 58
click at [184, 318] on div "#ytux7kmn" at bounding box center [174, 324] width 154 height 12
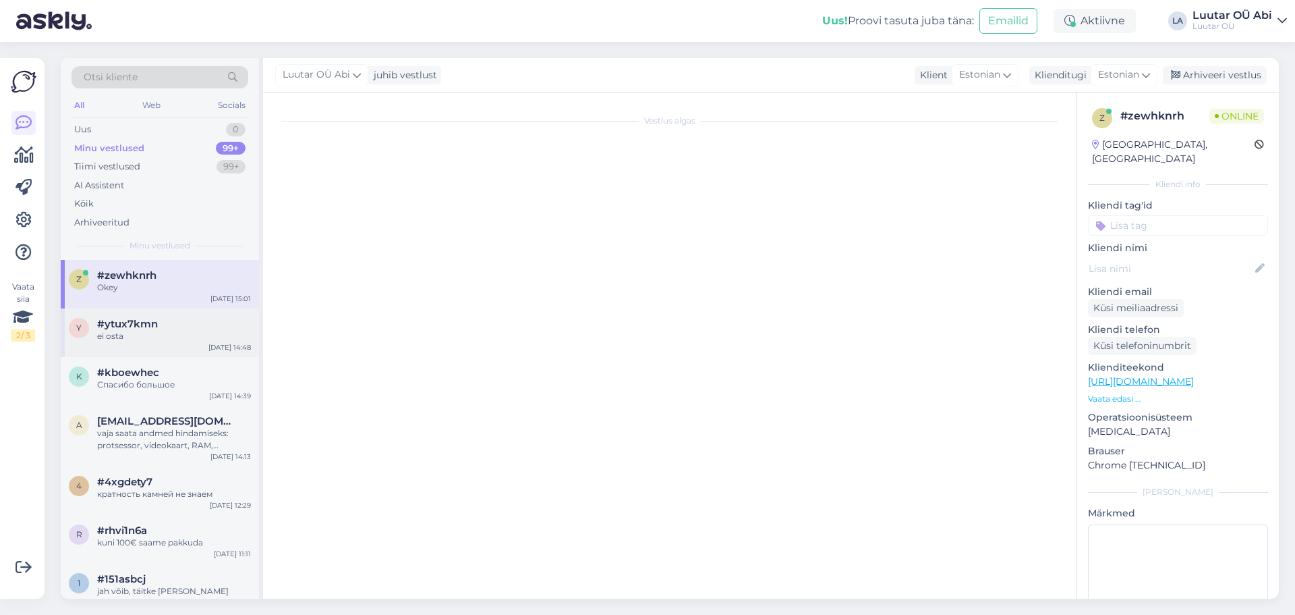
scroll to position [1351, 0]
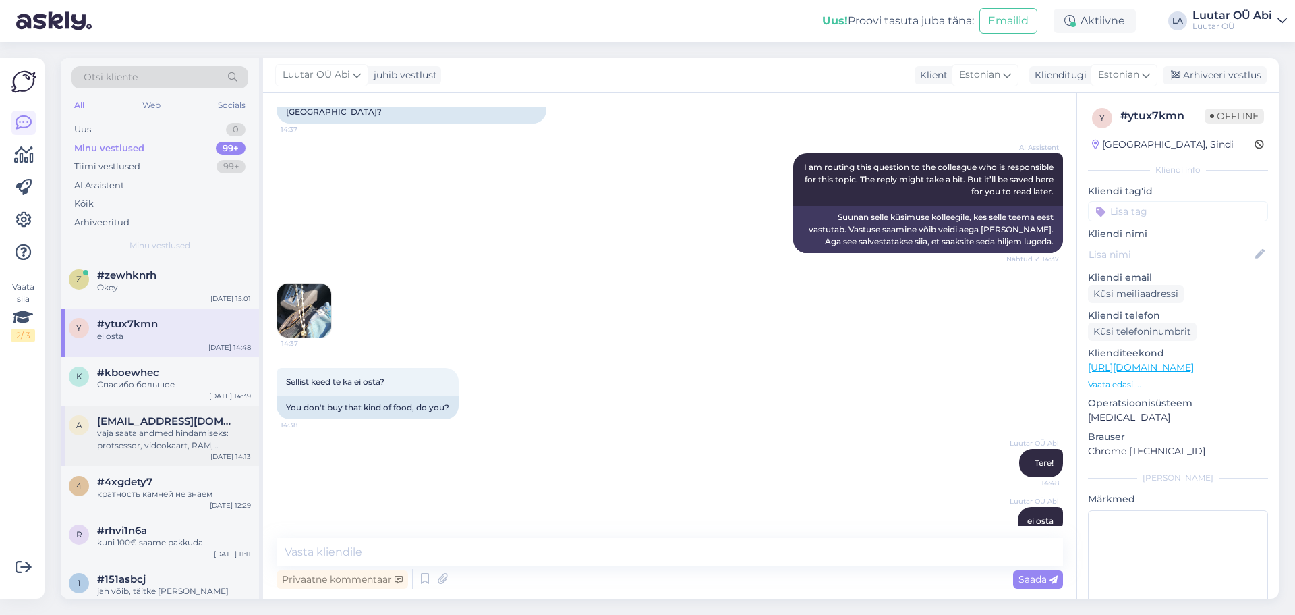
click at [194, 412] on div "a [EMAIL_ADDRESS][DOMAIN_NAME] vaja saata andmed hindamiseks: protsessor, video…" at bounding box center [160, 435] width 198 height 61
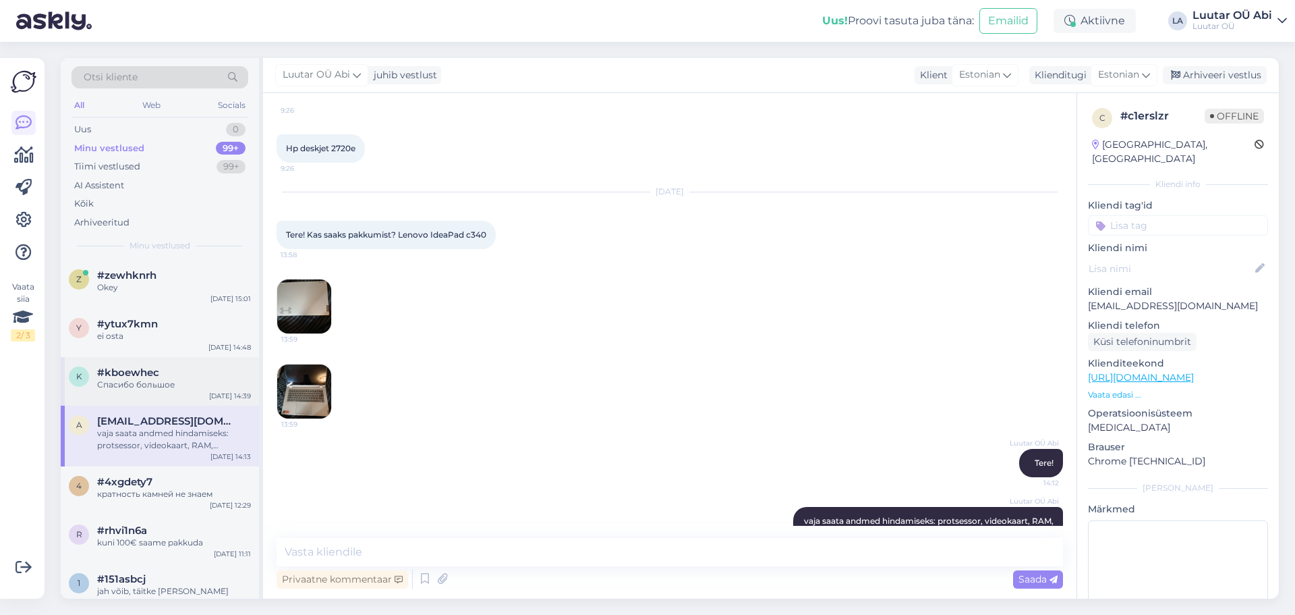
click at [186, 372] on div "#kboewhec" at bounding box center [174, 372] width 154 height 12
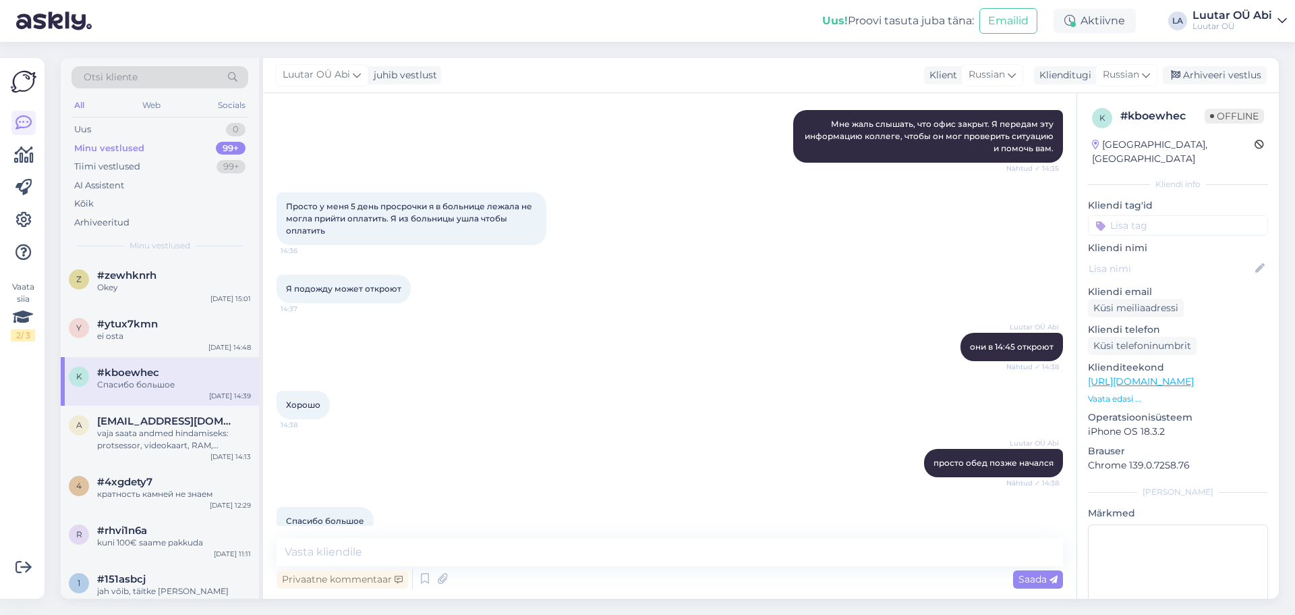
click at [480, 376] on div "Хорошо 14:38" at bounding box center [670, 405] width 787 height 58
